Goal: Information Seeking & Learning: Learn about a topic

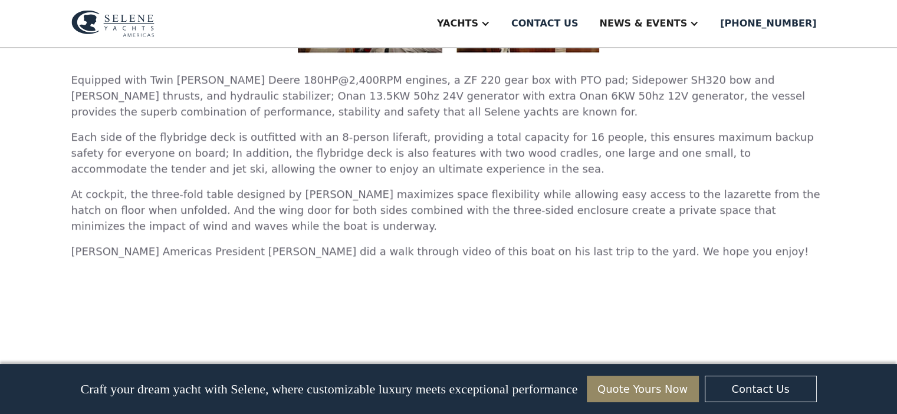
scroll to position [825, 0]
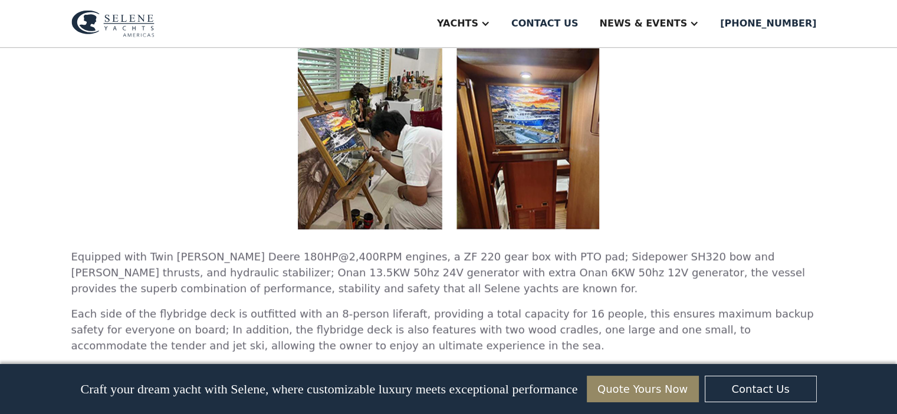
scroll to position [884, 0]
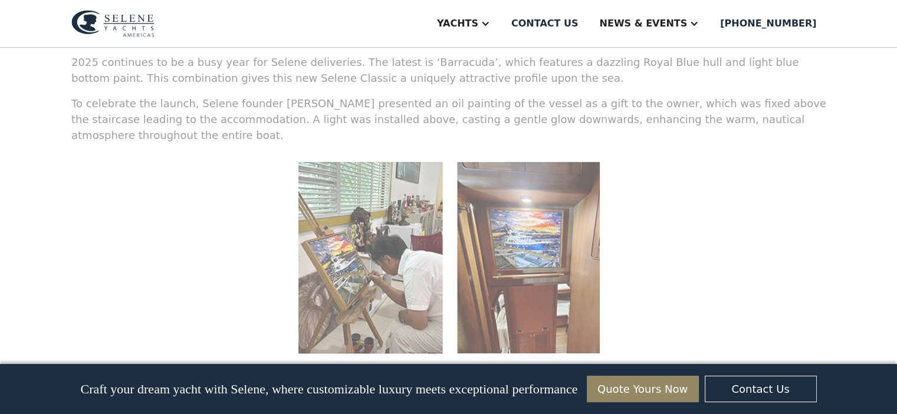
scroll to position [825, 0]
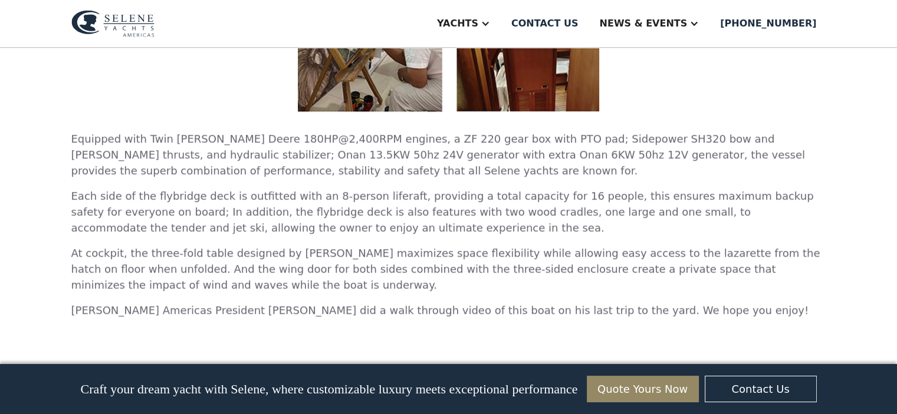
click at [377, 188] on p "Each side of the flybridge deck is outfitted with an 8-person liferaft, providi…" at bounding box center [448, 212] width 755 height 48
click at [389, 188] on p "Each side of the flybridge deck is outfitted with an 8-person liferaft, providi…" at bounding box center [448, 212] width 755 height 48
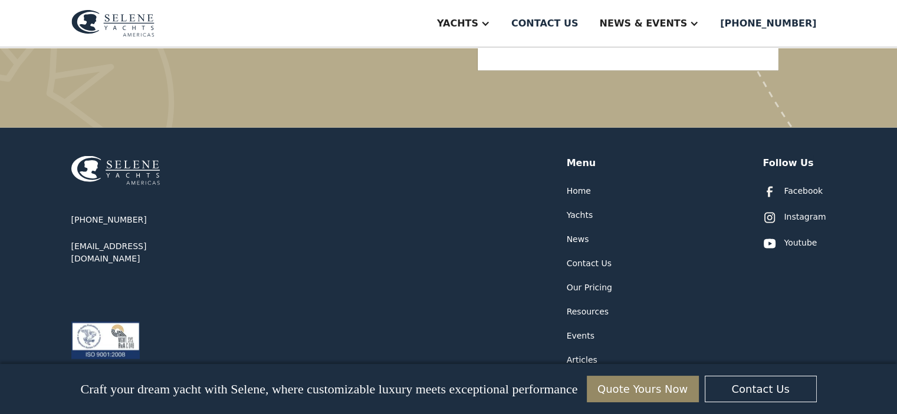
scroll to position [2533, 0]
